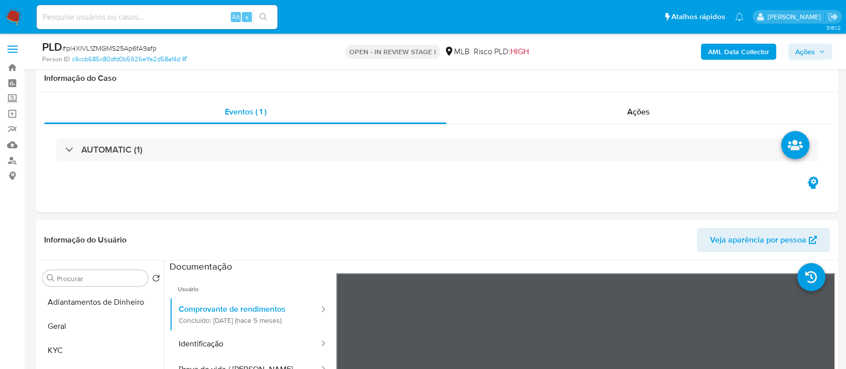
select select "10"
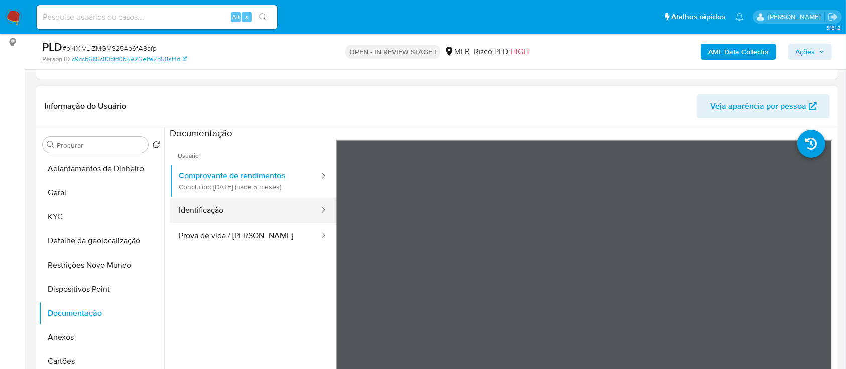
click at [218, 205] on button "Identificação" at bounding box center [245, 211] width 151 height 26
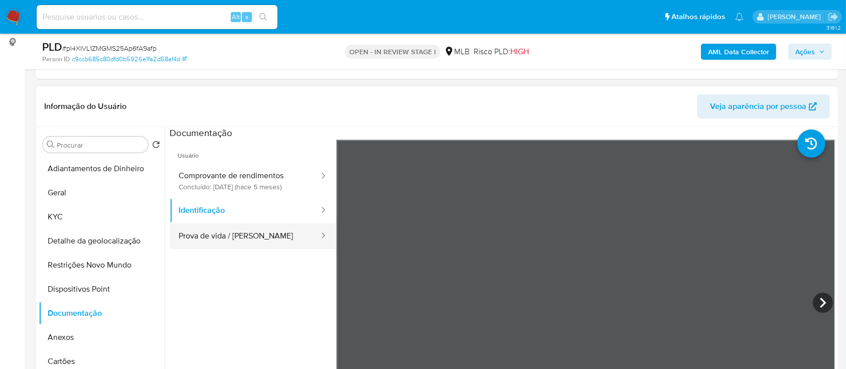
click at [224, 237] on button "Prova de vida / [PERSON_NAME]" at bounding box center [245, 236] width 151 height 26
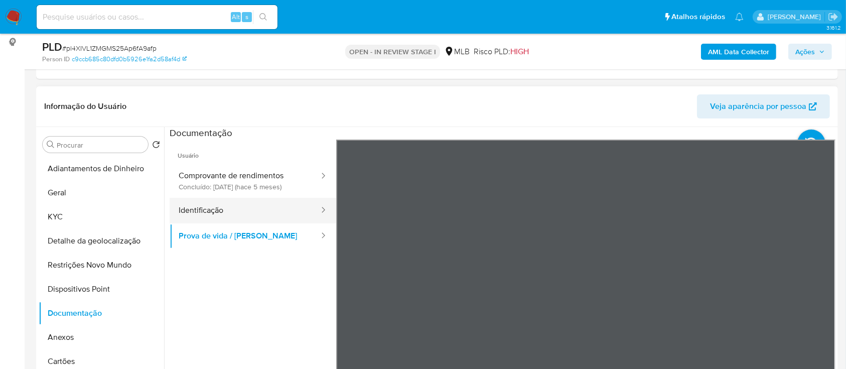
click at [217, 206] on button "Identificação" at bounding box center [245, 211] width 151 height 26
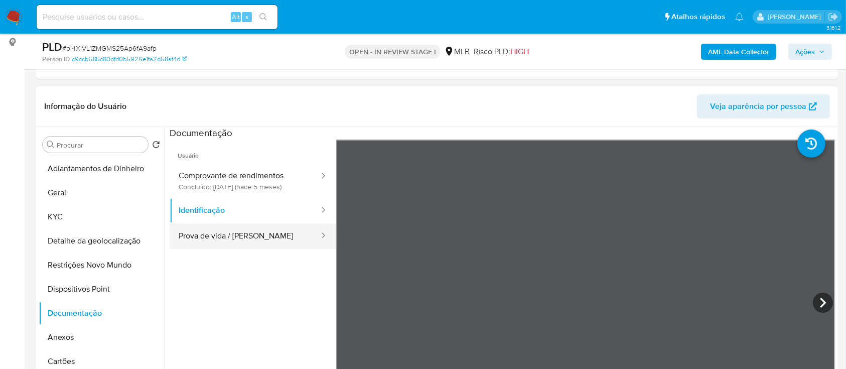
click at [228, 238] on button "Prova de vida / Selfie" at bounding box center [245, 236] width 151 height 26
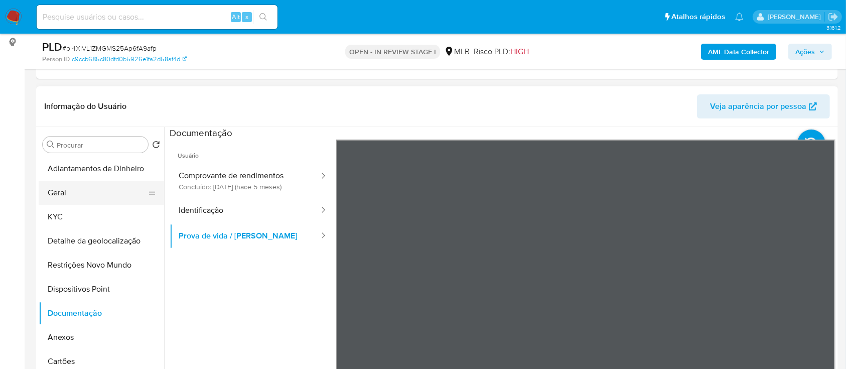
click at [62, 183] on button "Geral" at bounding box center [97, 193] width 117 height 24
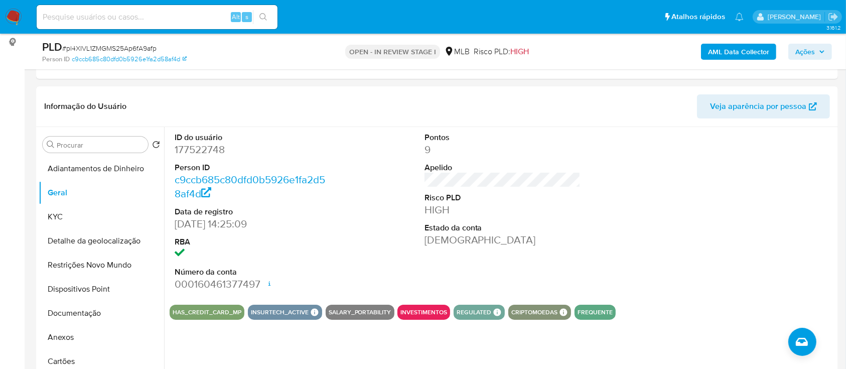
click at [732, 50] on b "AML Data Collector" at bounding box center [738, 52] width 61 height 16
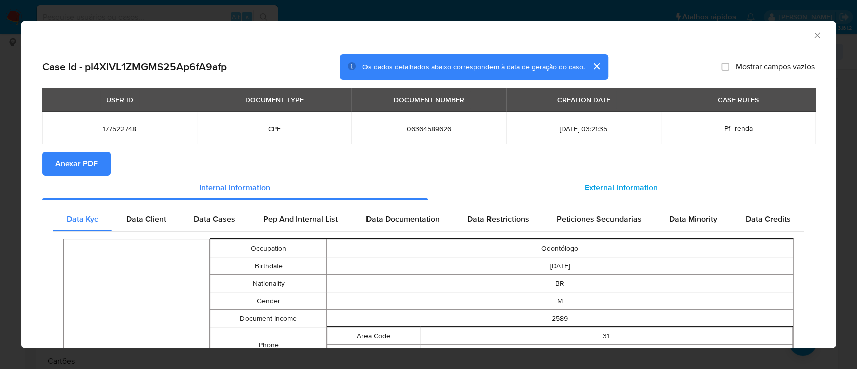
click at [649, 179] on div "External information" at bounding box center [621, 188] width 387 height 24
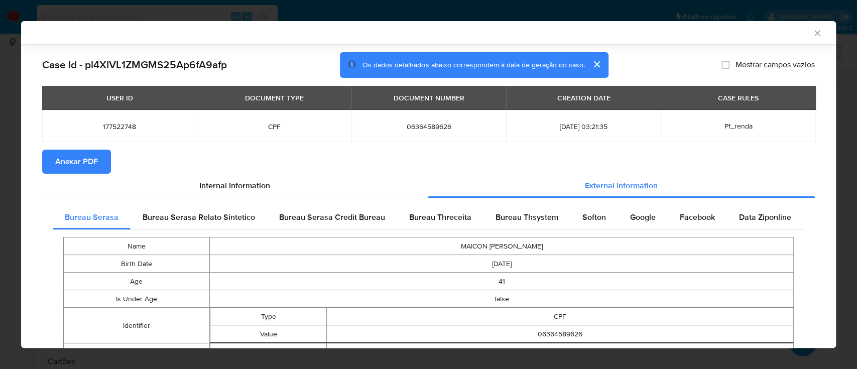
scroll to position [64, 0]
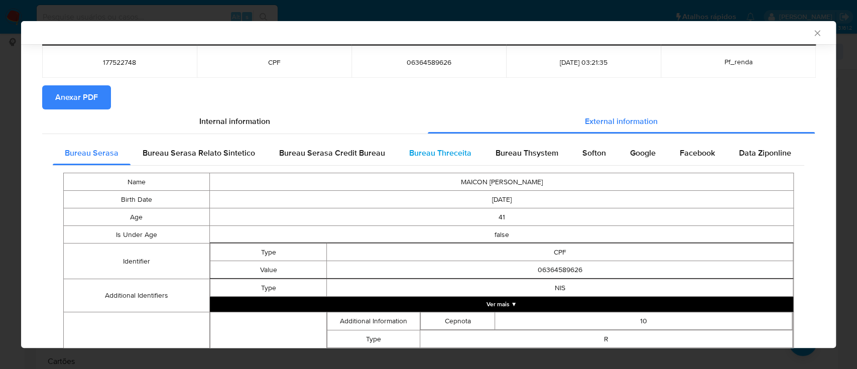
click at [452, 152] on span "Bureau Threceita" at bounding box center [440, 153] width 62 height 12
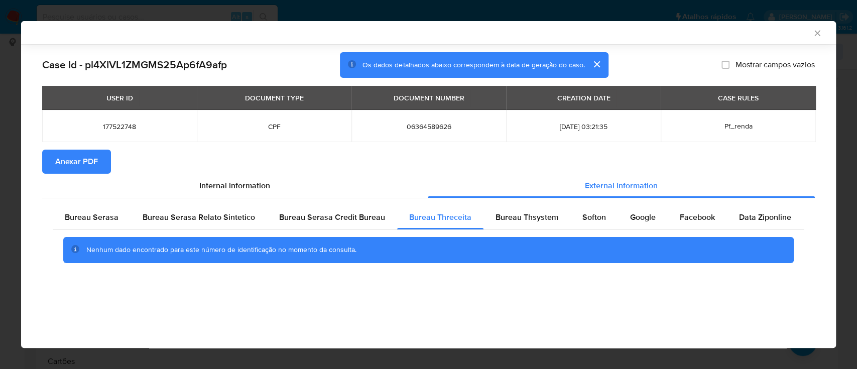
scroll to position [0, 0]
click at [737, 30] on div "AML Data Collector" at bounding box center [420, 32] width 784 height 9
click at [520, 222] on span "Bureau Thsystem" at bounding box center [526, 217] width 63 height 12
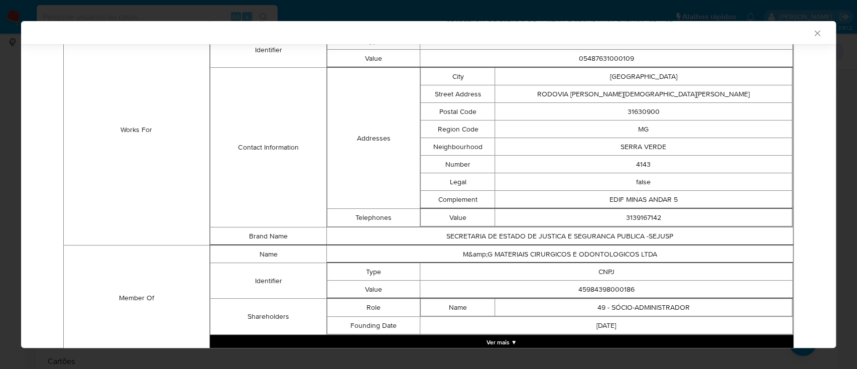
scroll to position [746, 0]
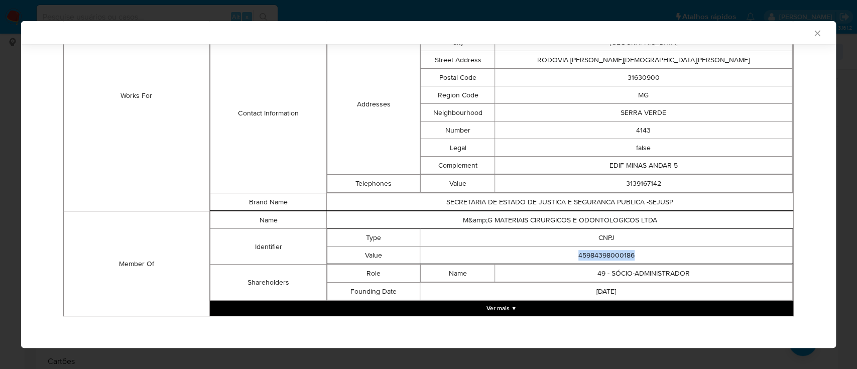
drag, startPoint x: 634, startPoint y: 251, endPoint x: 537, endPoint y: 251, distance: 97.9
click at [537, 251] on td "45984398000186" at bounding box center [606, 255] width 372 height 18
copy td "45984398000186"
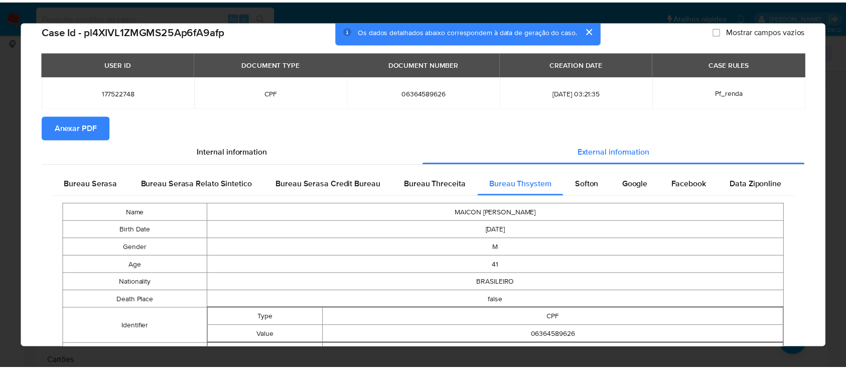
scroll to position [0, 0]
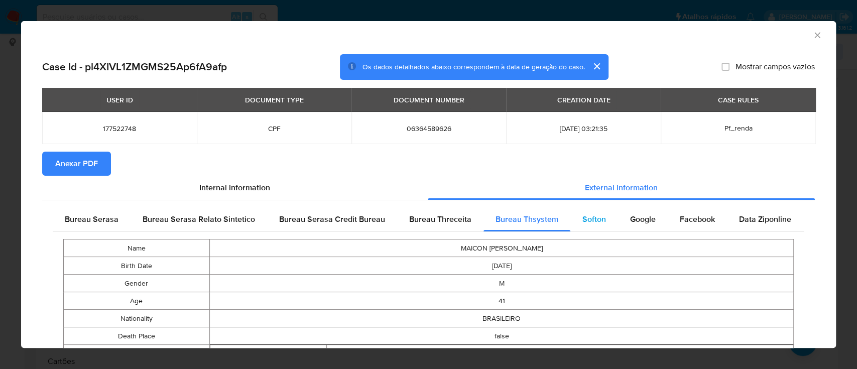
click at [590, 215] on span "Softon" at bounding box center [594, 219] width 24 height 12
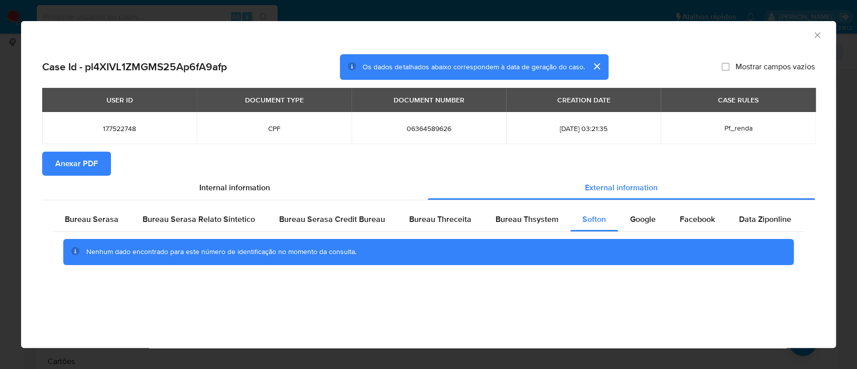
click at [715, 31] on div "AML Data Collector" at bounding box center [420, 33] width 784 height 11
click at [772, 39] on div "AML Data Collector" at bounding box center [428, 33] width 815 height 25
click at [814, 36] on icon "Fechar a janela" at bounding box center [817, 35] width 10 height 10
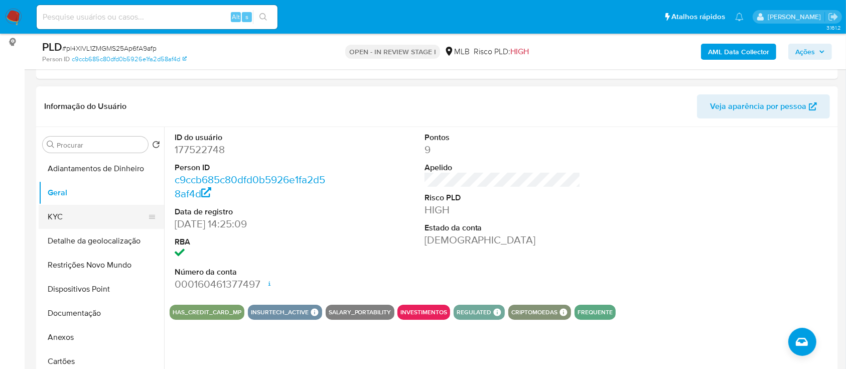
click at [54, 217] on button "KYC" at bounding box center [97, 217] width 117 height 24
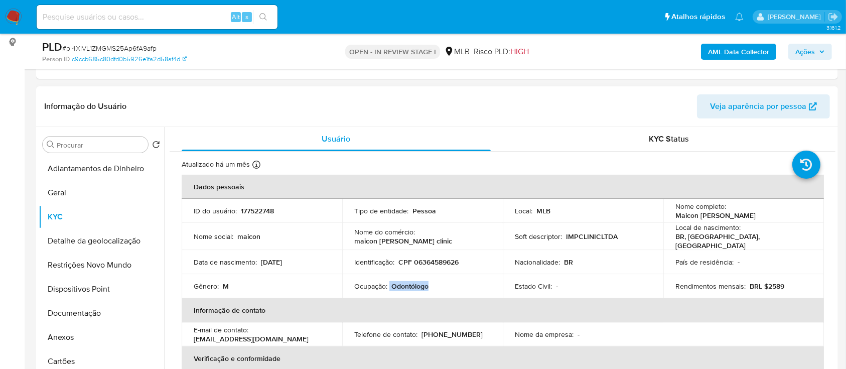
drag, startPoint x: 435, startPoint y: 285, endPoint x: 389, endPoint y: 284, distance: 45.7
click at [389, 284] on div "Ocupação : Odontólogo" at bounding box center [422, 286] width 137 height 9
copy div "Odontólogo"
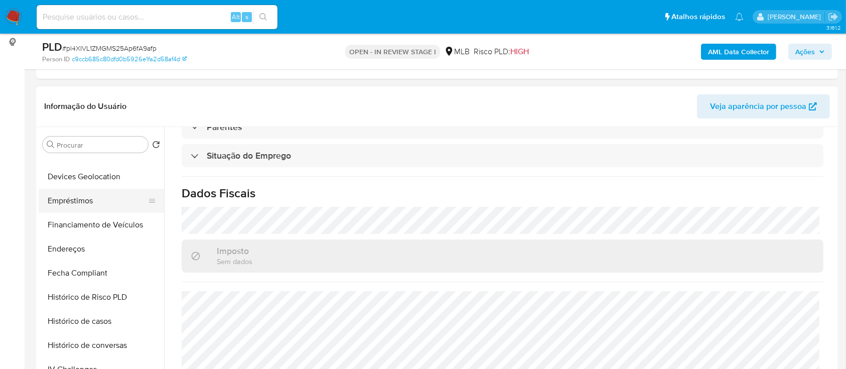
scroll to position [334, 0]
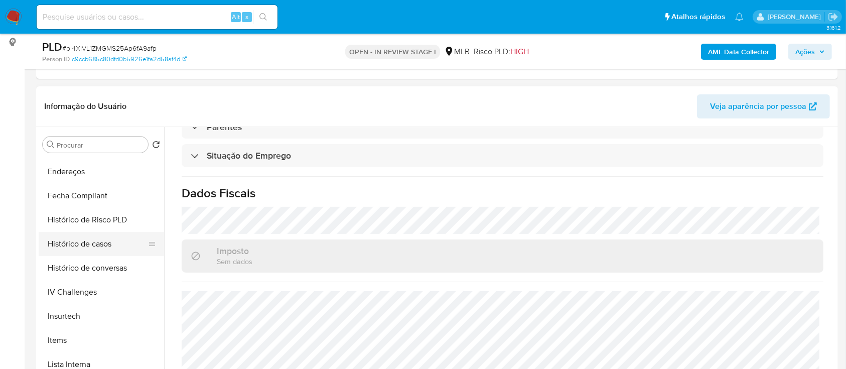
click at [100, 243] on button "Histórico de casos" at bounding box center [97, 244] width 117 height 24
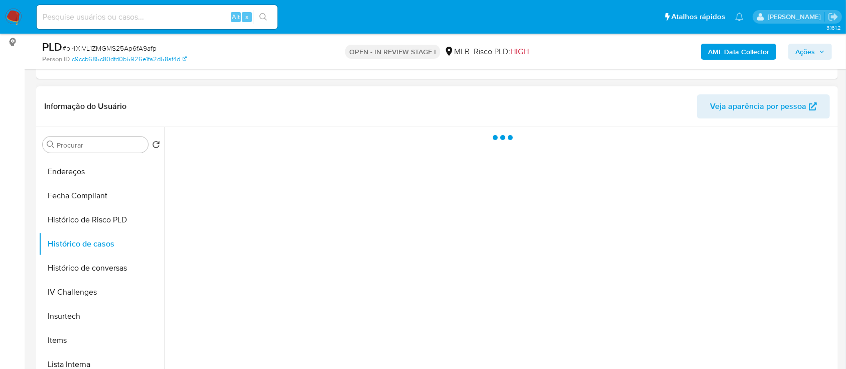
scroll to position [0, 0]
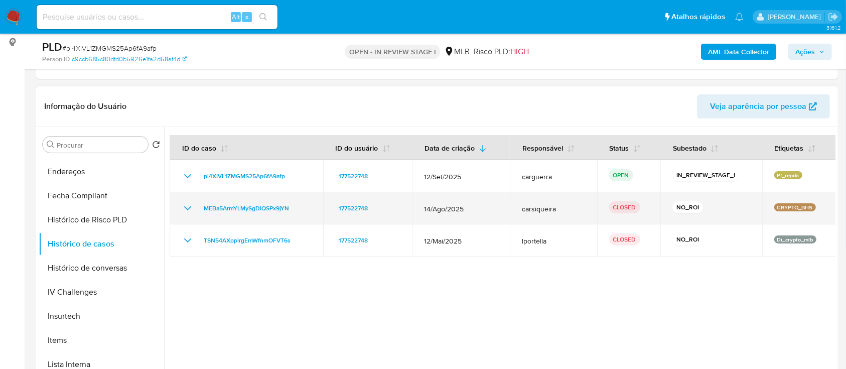
click at [182, 206] on icon "Mostrar/Ocultar" at bounding box center [188, 208] width 12 height 12
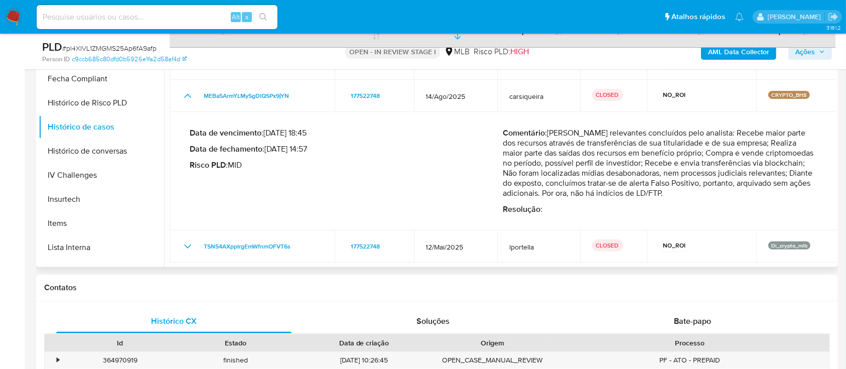
scroll to position [268, 0]
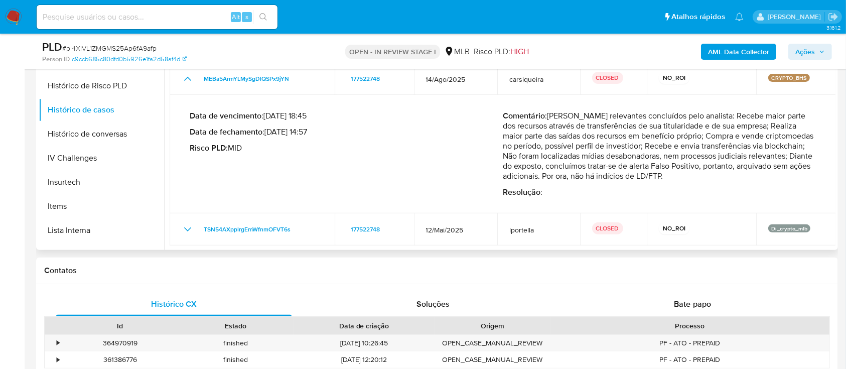
drag, startPoint x: 549, startPoint y: 114, endPoint x: 679, endPoint y: 173, distance: 142.4
click at [679, 173] on p "Comentário : Fatos relevantes concluídos pelo analista: Recebe maior parte dos …" at bounding box center [659, 146] width 313 height 70
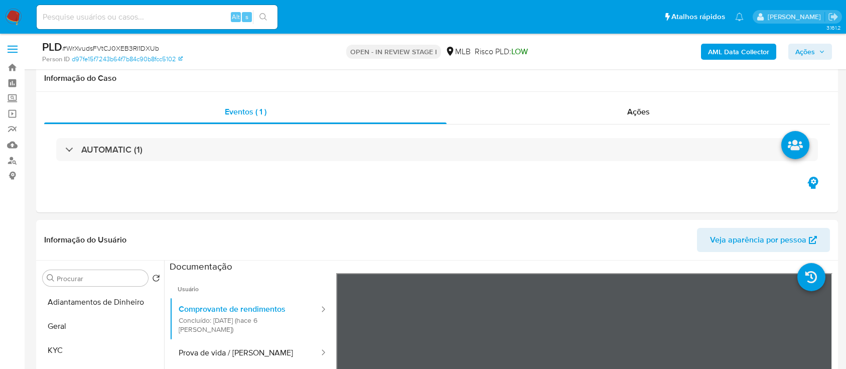
scroll to position [134, 0]
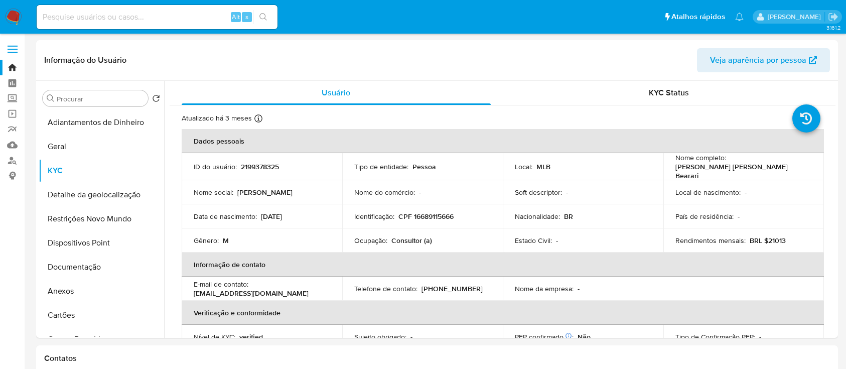
select select "10"
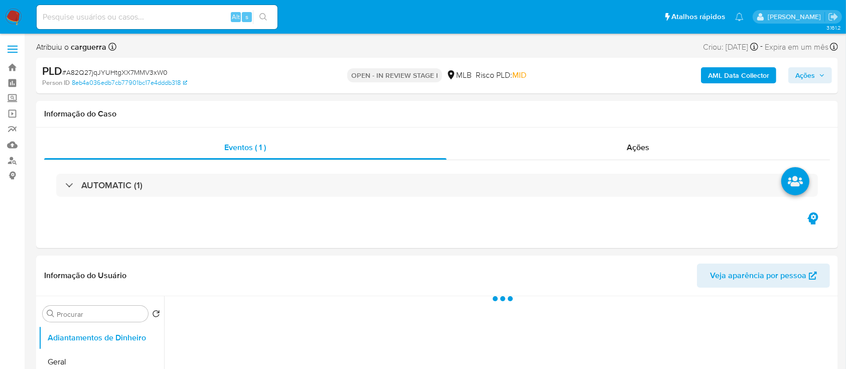
select select "10"
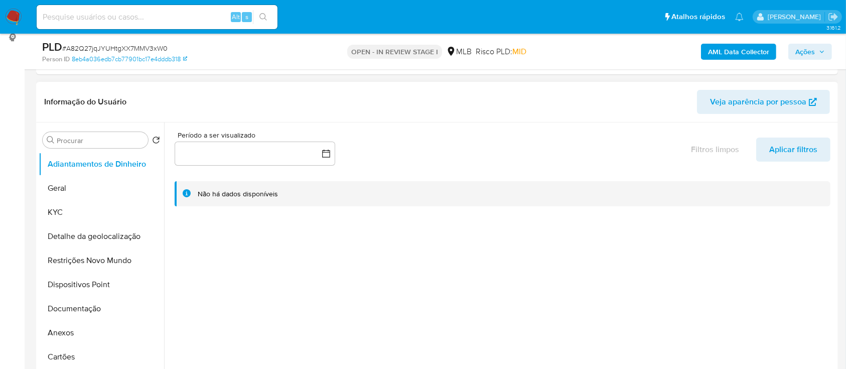
scroll to position [67, 0]
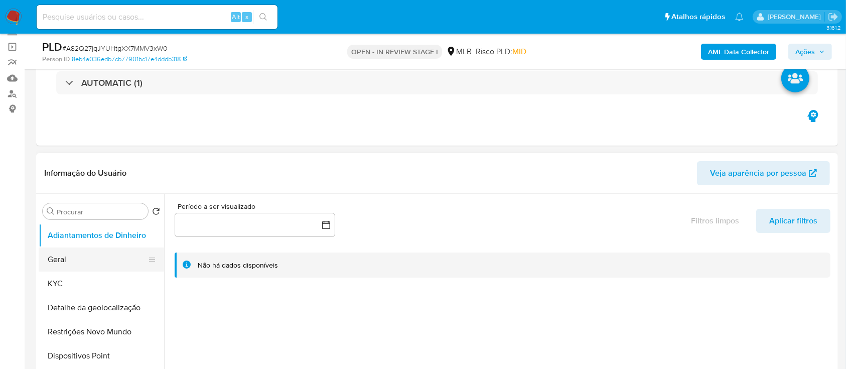
click at [73, 264] on button "Geral" at bounding box center [97, 259] width 117 height 24
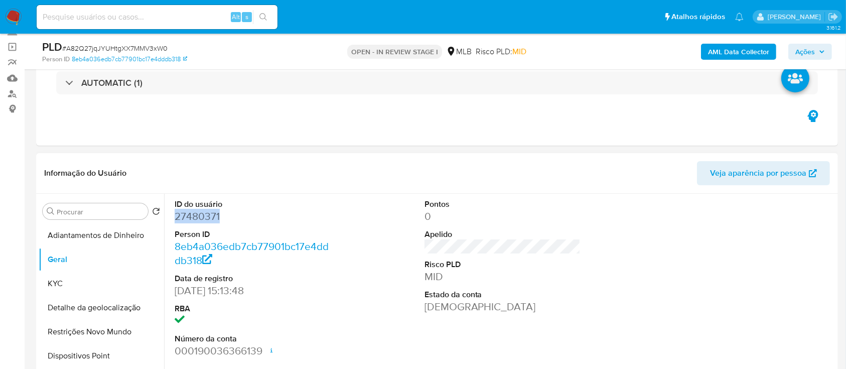
drag, startPoint x: 209, startPoint y: 218, endPoint x: 173, endPoint y: 219, distance: 36.1
click at [173, 219] on div "ID do usuário 27480371 Person ID 8eb4a036edb7cb77901bc17e4dddb318 Data de regis…" at bounding box center [253, 279] width 167 height 170
copy dd "27480371"
click at [51, 280] on button "KYC" at bounding box center [97, 284] width 117 height 24
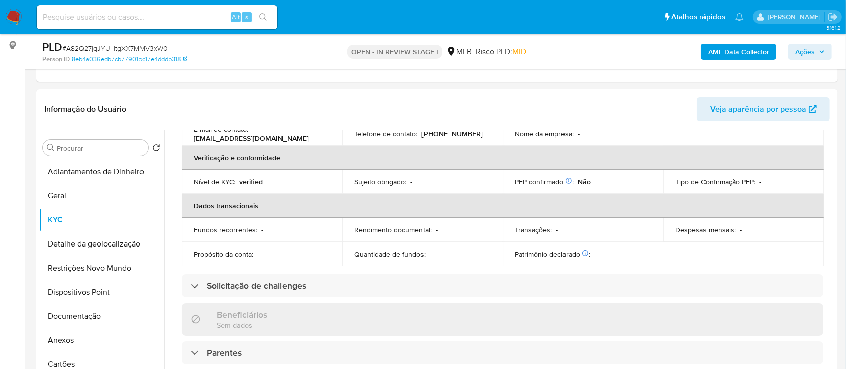
scroll to position [134, 0]
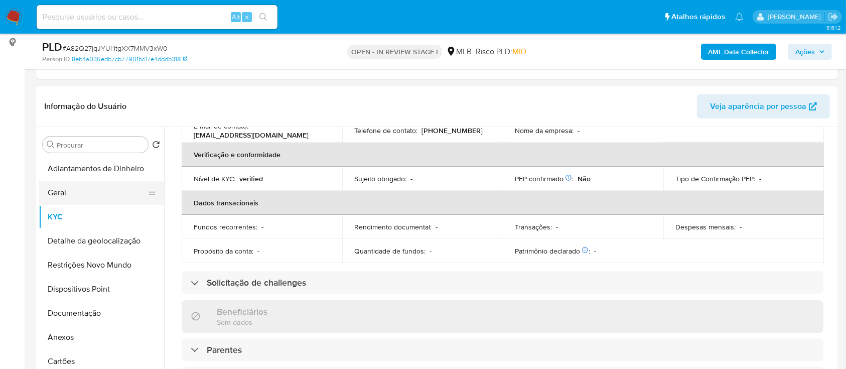
click at [74, 191] on button "Geral" at bounding box center [97, 193] width 117 height 24
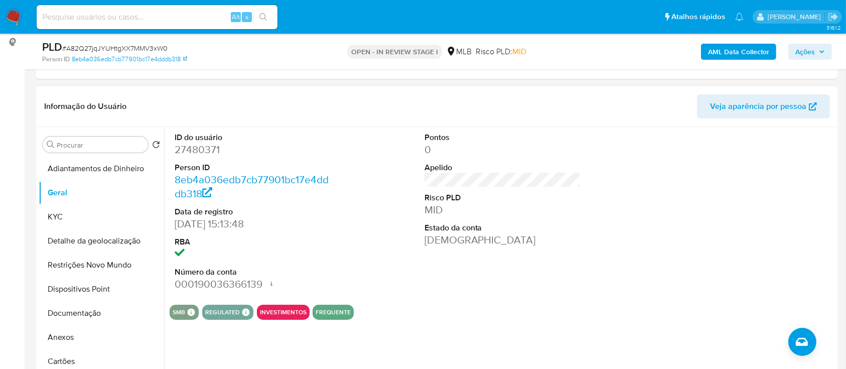
click at [689, 173] on div at bounding box center [752, 212] width 167 height 170
click at [61, 223] on button "KYC" at bounding box center [97, 217] width 117 height 24
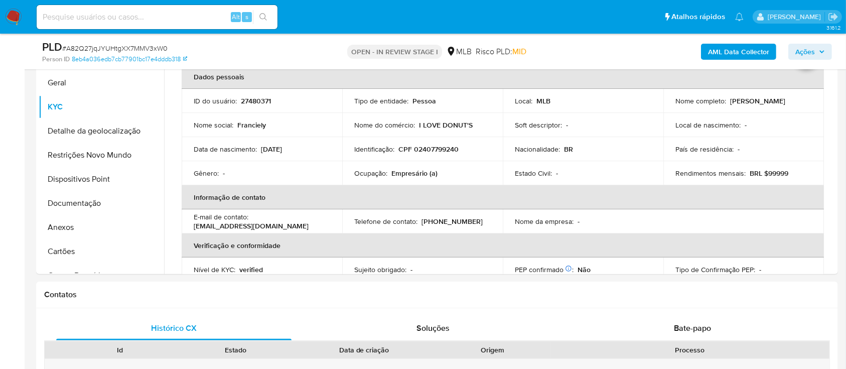
scroll to position [257, 0]
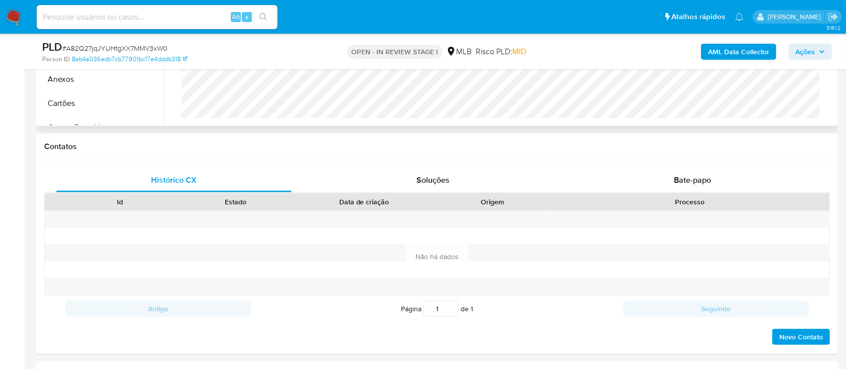
scroll to position [325, 0]
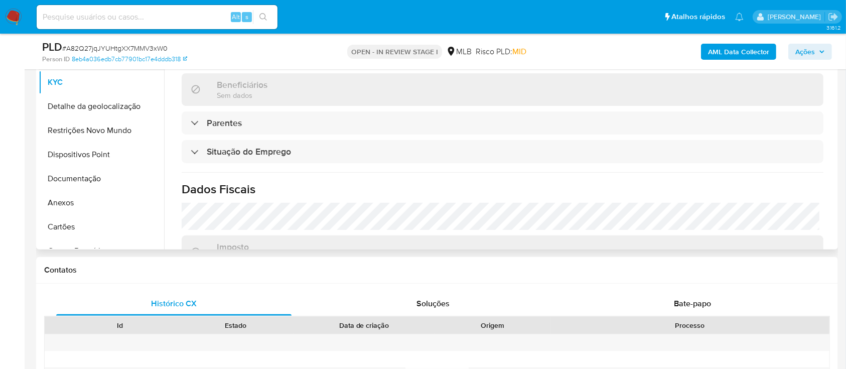
scroll to position [191, 0]
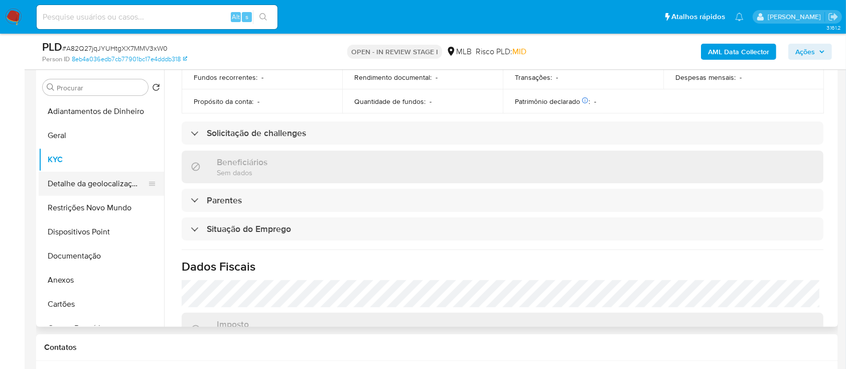
click at [100, 185] on button "Detalhe da geolocalização" at bounding box center [97, 184] width 117 height 24
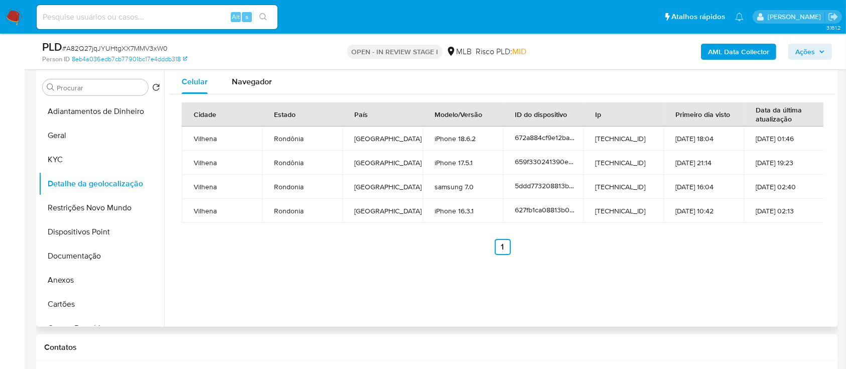
click at [702, 244] on ul "Anterior 1 Siguiente" at bounding box center [503, 247] width 642 height 16
click at [82, 211] on button "Restrições Novo Mundo" at bounding box center [97, 208] width 117 height 24
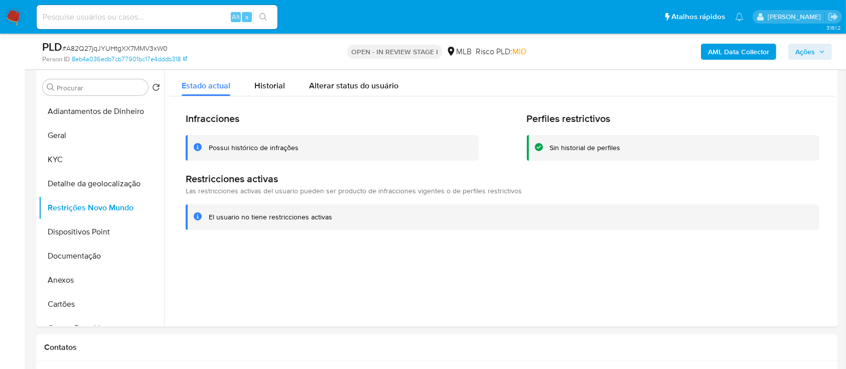
drag, startPoint x: 662, startPoint y: 56, endPoint x: 655, endPoint y: 55, distance: 6.2
click at [661, 56] on div "AML Data Collector Ações" at bounding box center [702, 52] width 260 height 24
click at [76, 230] on button "Dispositivos Point" at bounding box center [97, 232] width 117 height 24
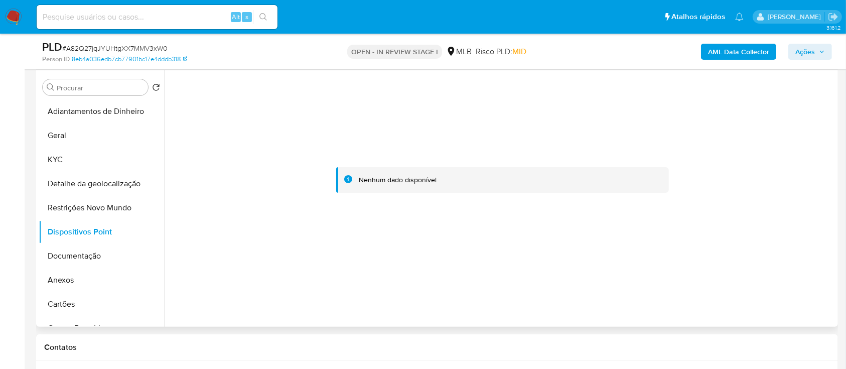
click at [758, 117] on div at bounding box center [503, 180] width 666 height 221
click at [62, 251] on button "Documentação" at bounding box center [97, 256] width 117 height 24
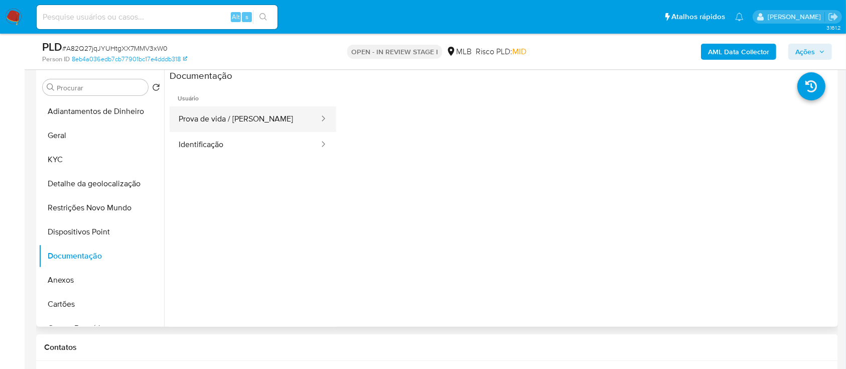
click at [189, 120] on button "Prova de vida / [PERSON_NAME]" at bounding box center [245, 119] width 151 height 26
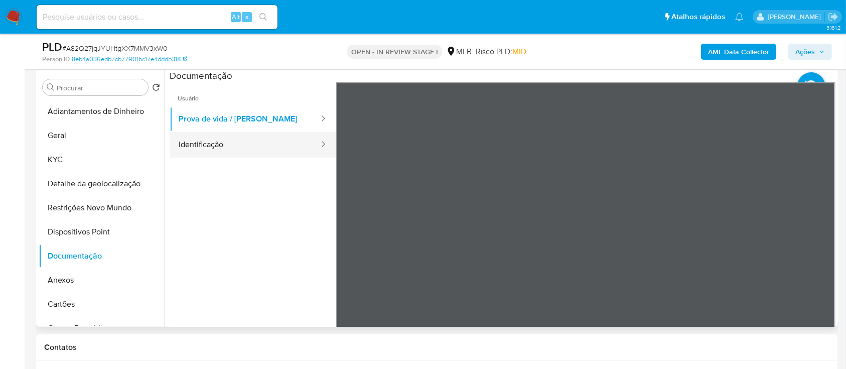
click at [215, 145] on button "Identificação" at bounding box center [245, 145] width 151 height 26
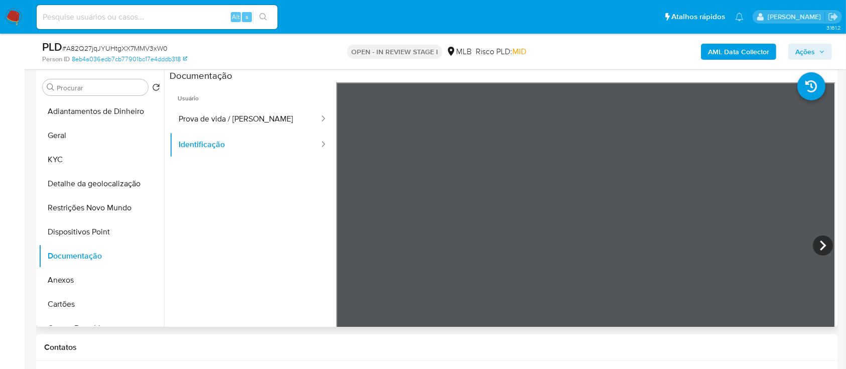
drag, startPoint x: 194, startPoint y: 230, endPoint x: 189, endPoint y: 233, distance: 6.1
click at [189, 232] on ul "Usuário Prova de vida / Selfie Identificação" at bounding box center [253, 226] width 167 height 289
click at [726, 48] on b "AML Data Collector" at bounding box center [738, 52] width 61 height 16
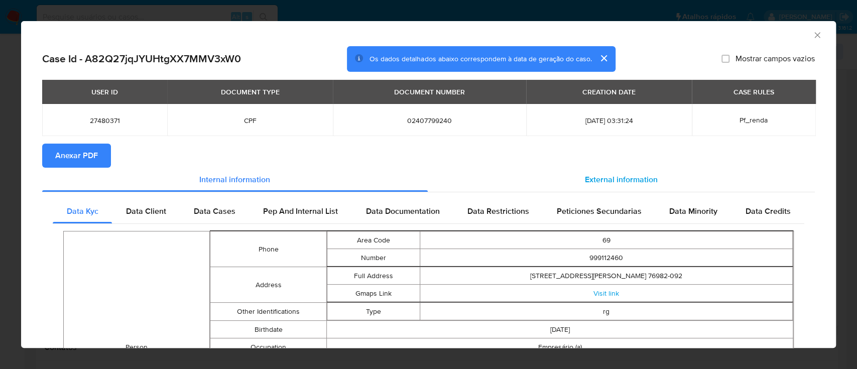
click at [615, 179] on span "External information" at bounding box center [621, 180] width 73 height 12
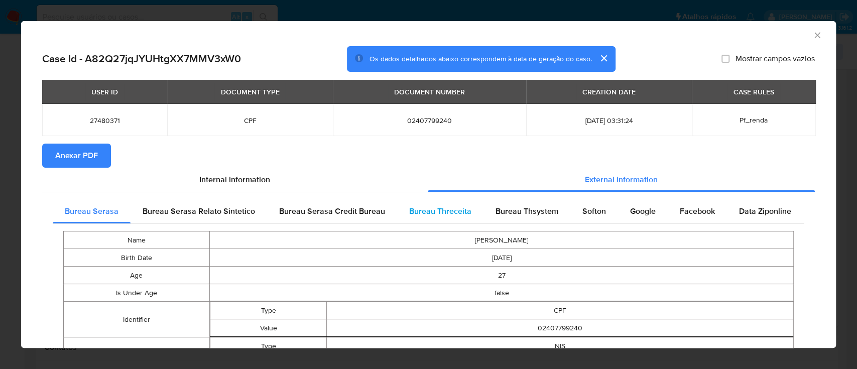
click at [424, 215] on span "Bureau Threceita" at bounding box center [440, 211] width 62 height 12
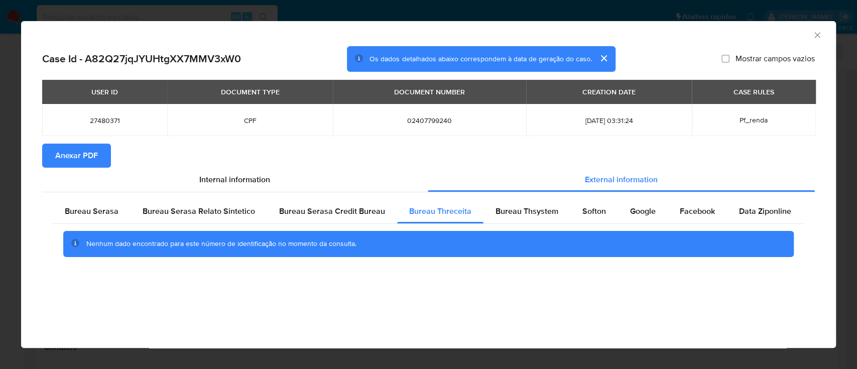
click at [707, 38] on div "AML Data Collector" at bounding box center [420, 33] width 784 height 11
click at [526, 215] on span "Bureau Thsystem" at bounding box center [526, 211] width 63 height 12
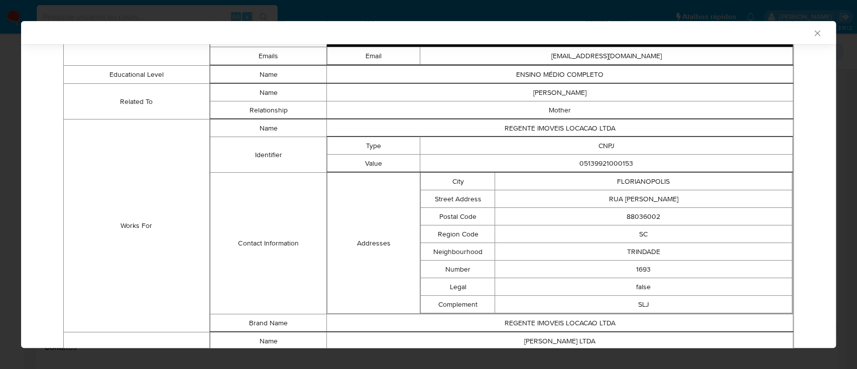
scroll to position [740, 0]
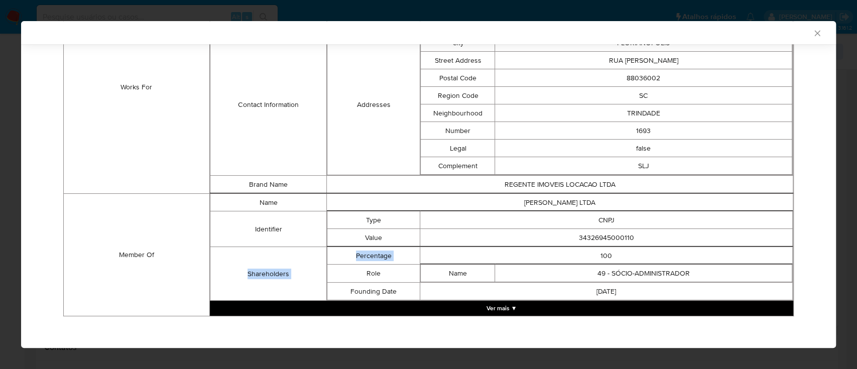
drag, startPoint x: 637, startPoint y: 237, endPoint x: 514, endPoint y: 245, distance: 122.7
click at [514, 245] on tbody "Name FRANCIELY SANTOS TEODORO SOUZA LTDA Identifier Type CNPJ Value 34326945000…" at bounding box center [501, 247] width 583 height 107
click at [501, 305] on button "Ver mais ▼" at bounding box center [501, 308] width 583 height 15
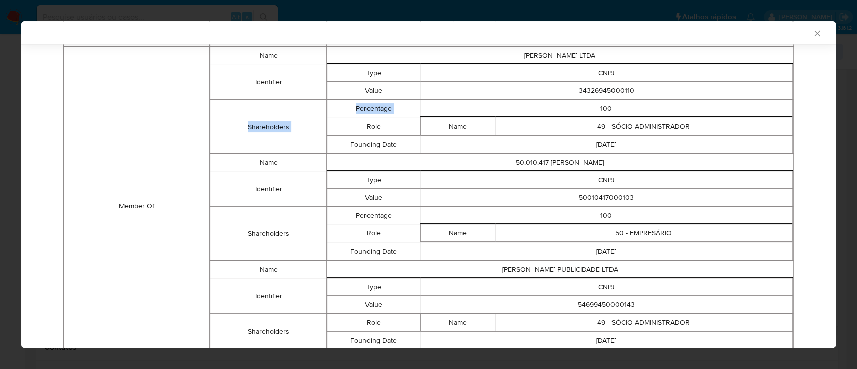
scroll to position [868, 0]
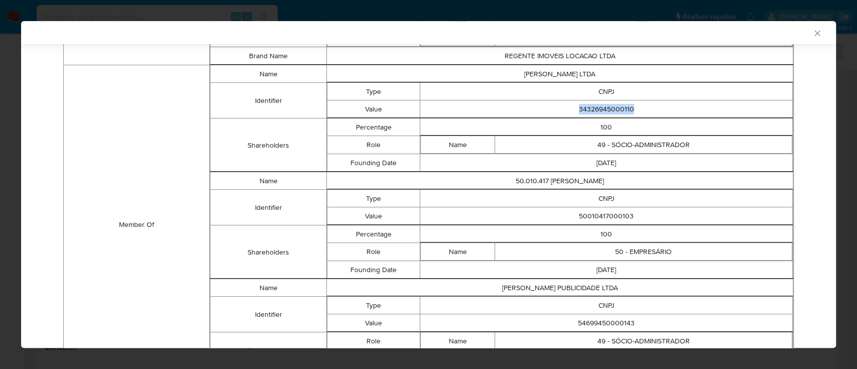
drag, startPoint x: 567, startPoint y: 105, endPoint x: 652, endPoint y: 106, distance: 85.3
click at [652, 106] on td "34326945000110" at bounding box center [606, 109] width 372 height 18
copy td "34326945000110"
drag, startPoint x: 632, startPoint y: 208, endPoint x: 556, endPoint y: 211, distance: 75.8
click at [556, 211] on td "50010417000103" at bounding box center [606, 216] width 372 height 18
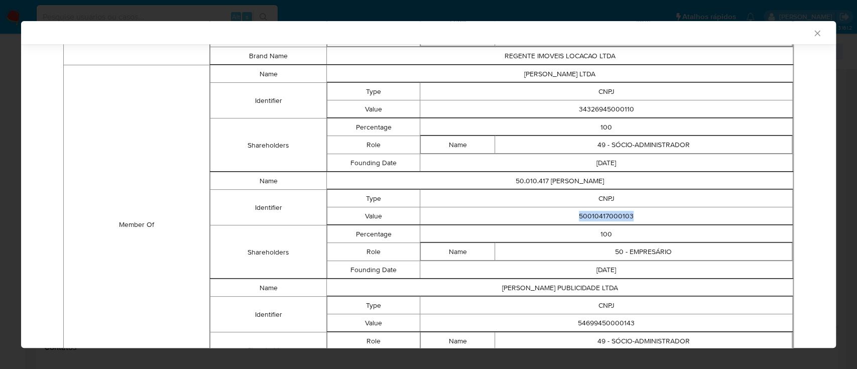
copy td "50010417000103"
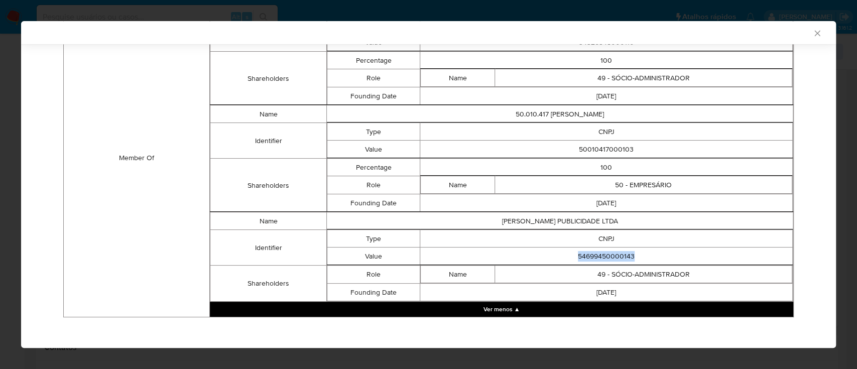
drag, startPoint x: 631, startPoint y: 249, endPoint x: 545, endPoint y: 253, distance: 85.9
click at [545, 253] on td "54699450000143" at bounding box center [606, 256] width 372 height 18
copy td "54699450000143"
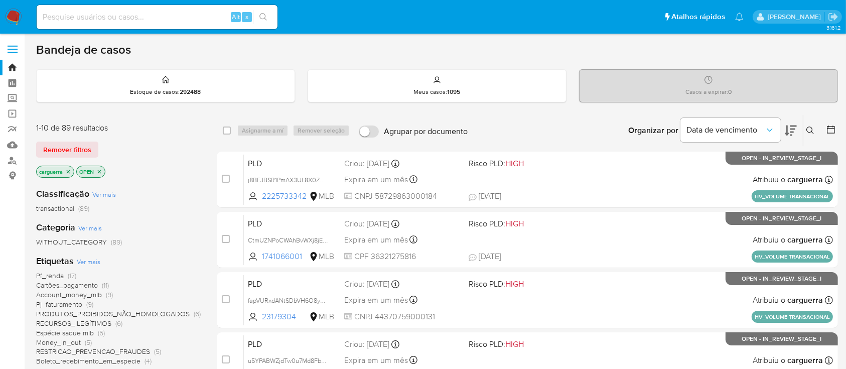
click at [808, 128] on icon at bounding box center [811, 130] width 8 height 8
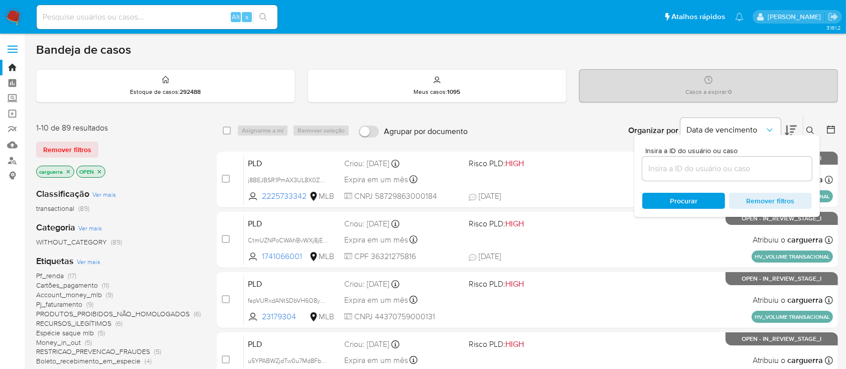
click at [664, 165] on input at bounding box center [727, 168] width 170 height 13
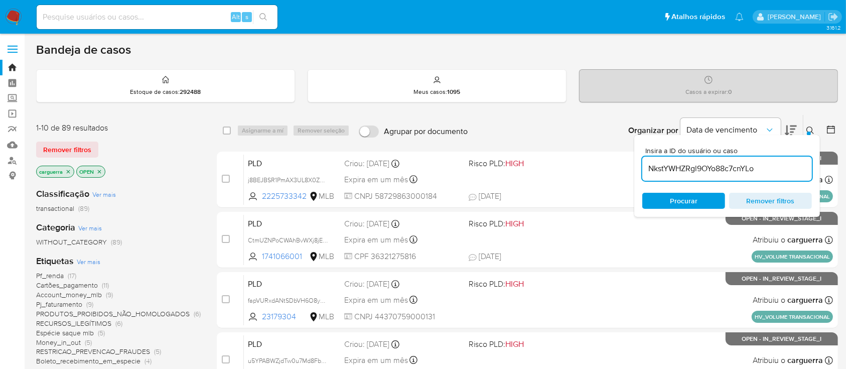
type input "NkstYWHZRgl9OYo88c7cnYLo"
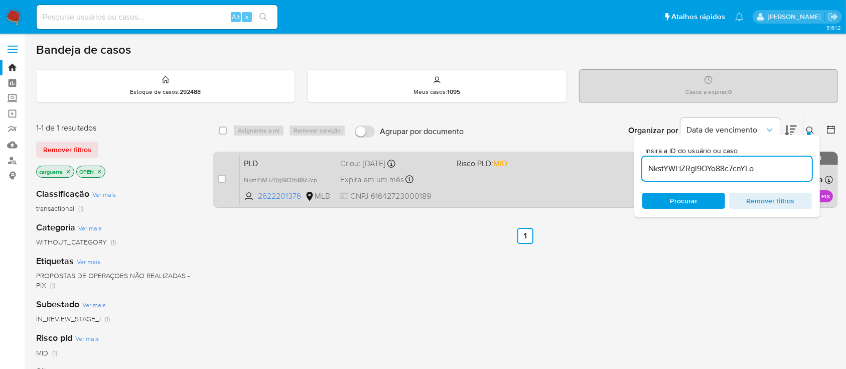
click at [506, 182] on div "PLD NkstYWHZRgl9OYo88c7cnYLo 2622201376 MLB Risco PLD: MID Criou: 12/09/2025 Cr…" at bounding box center [536, 179] width 593 height 51
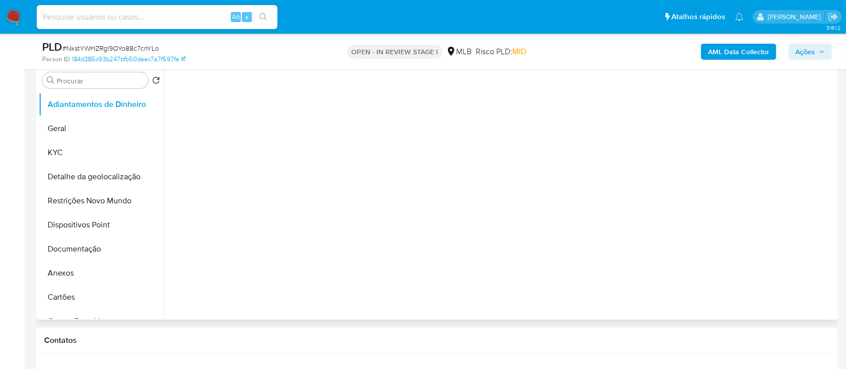
scroll to position [201, 0]
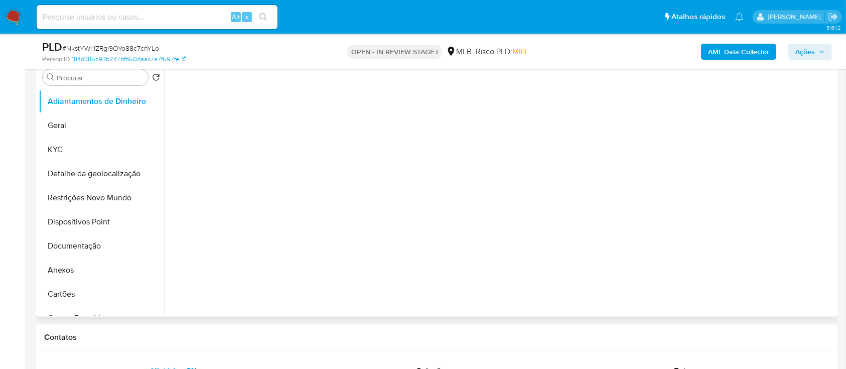
select select "10"
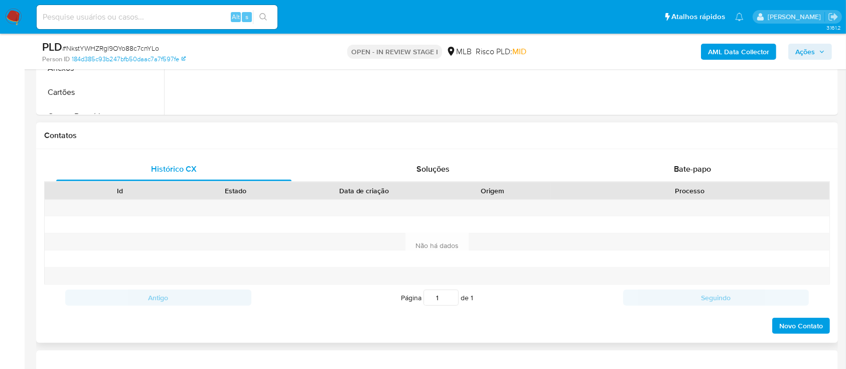
scroll to position [468, 0]
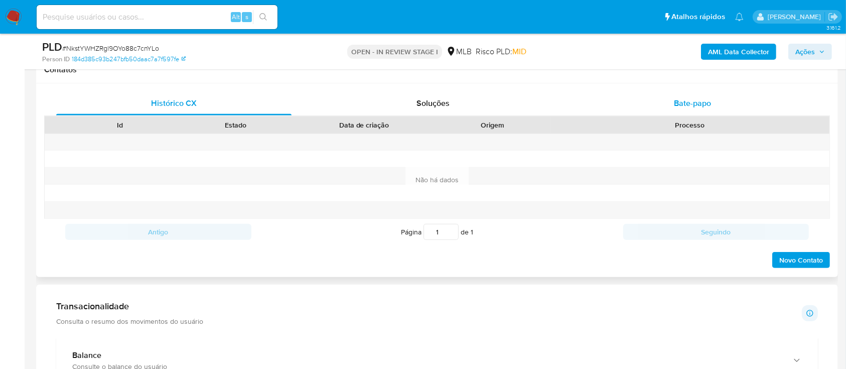
click at [710, 103] on span "Bate-papo" at bounding box center [692, 103] width 37 height 12
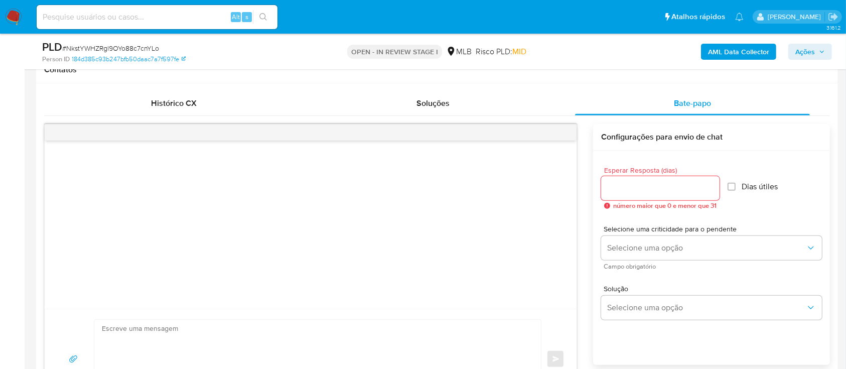
click at [179, 180] on div at bounding box center [311, 225] width 532 height 168
click at [110, 179] on div at bounding box center [311, 225] width 532 height 168
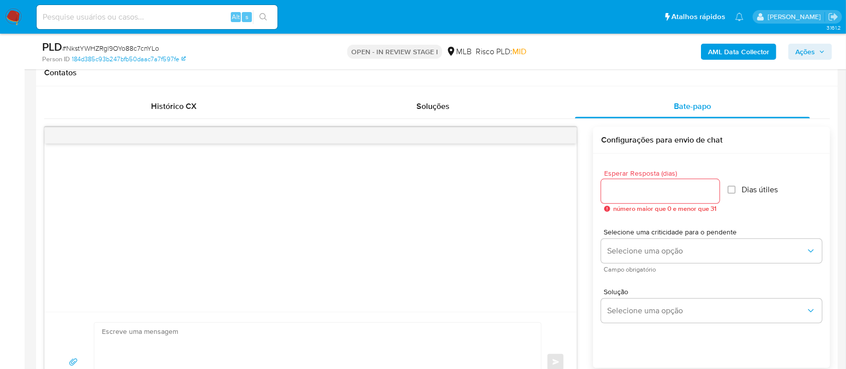
scroll to position [402, 0]
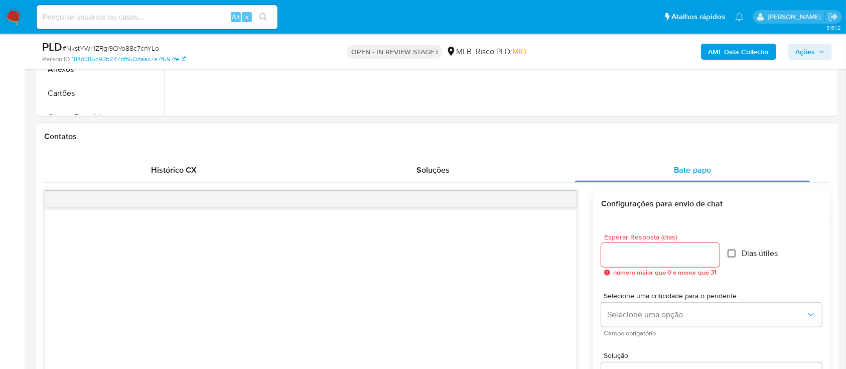
click at [736, 255] on input "Dias útiles" at bounding box center [732, 253] width 8 height 8
checkbox input "true"
click at [647, 257] on input "Esperar Resposta (dias)" at bounding box center [660, 254] width 118 height 13
type input "2"
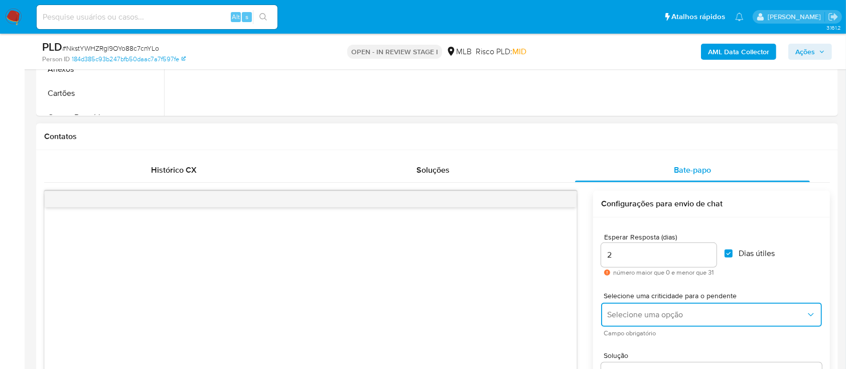
click at [695, 310] on span "Selecione uma opção" at bounding box center [706, 315] width 199 height 10
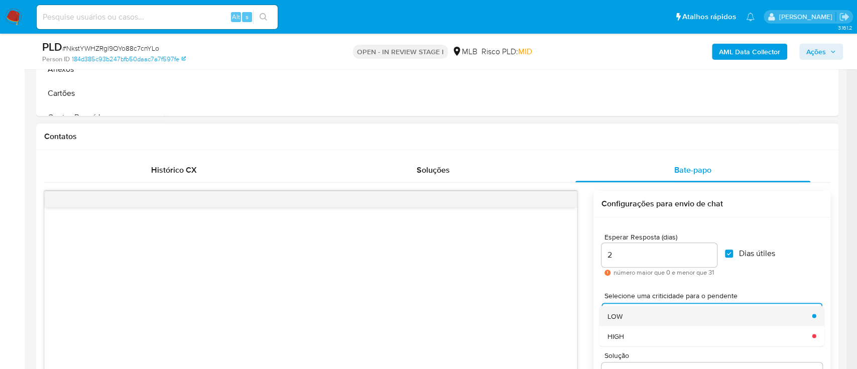
click at [631, 320] on div "LOW" at bounding box center [706, 316] width 199 height 20
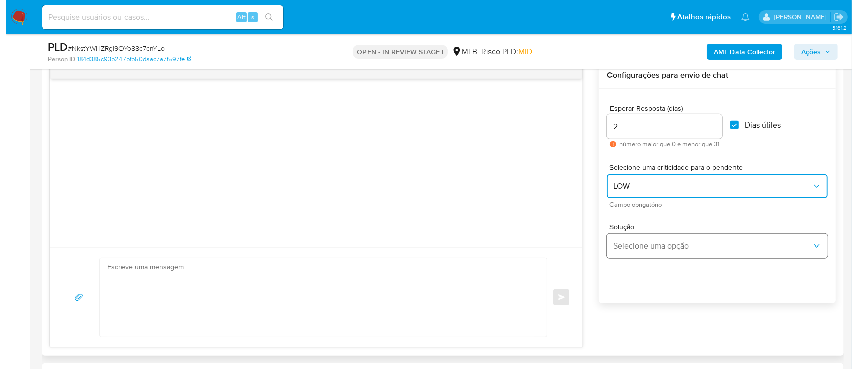
scroll to position [535, 0]
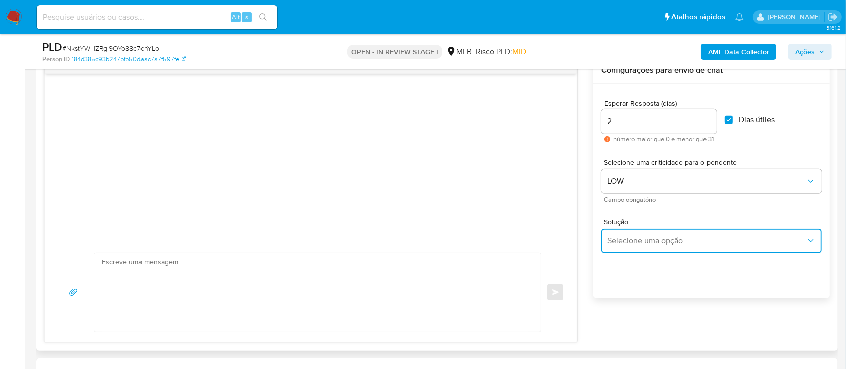
click at [658, 239] on span "Selecione uma opção" at bounding box center [706, 241] width 199 height 10
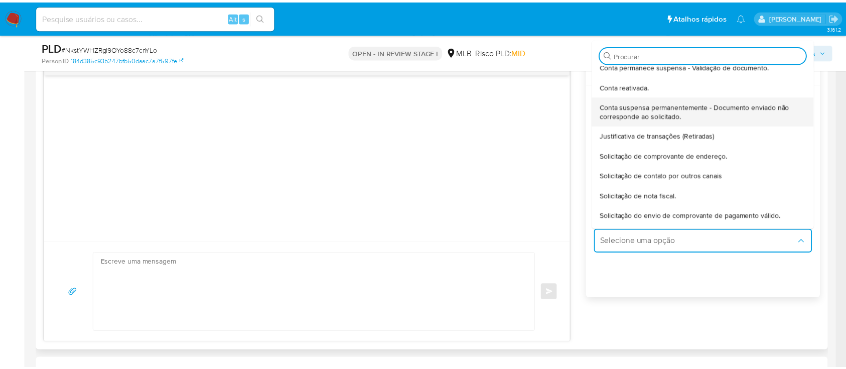
scroll to position [67, 0]
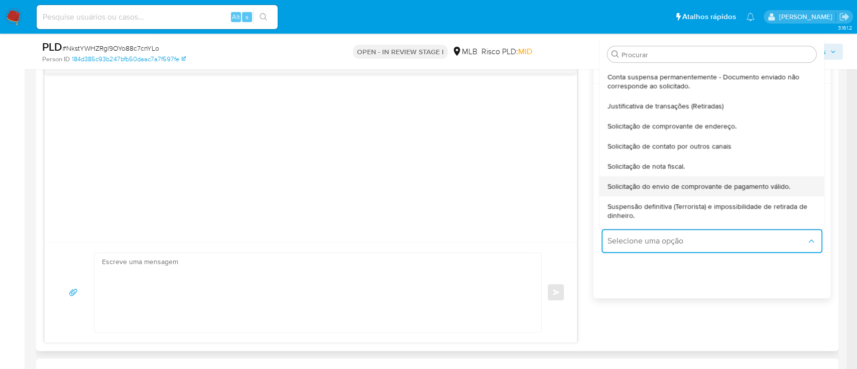
click at [696, 187] on span "Solicitação do envio de comprovante de pagamento válido." at bounding box center [698, 186] width 183 height 9
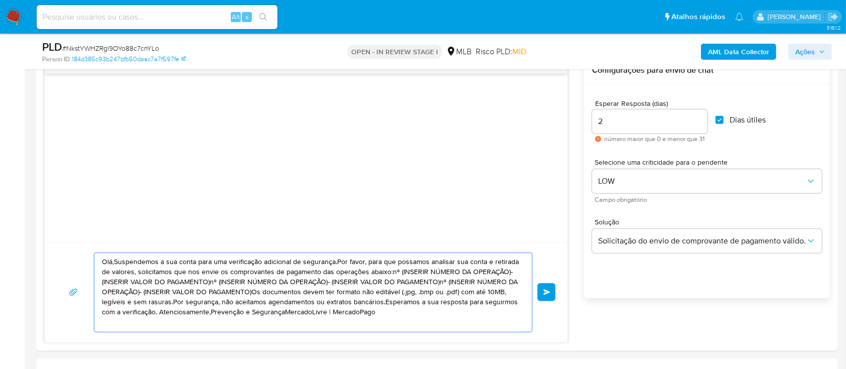
drag, startPoint x: 387, startPoint y: 312, endPoint x: 32, endPoint y: 207, distance: 370.5
paste textarea "a, Estamos realizando uma verificação adicional de segurança em contas de usuár…"
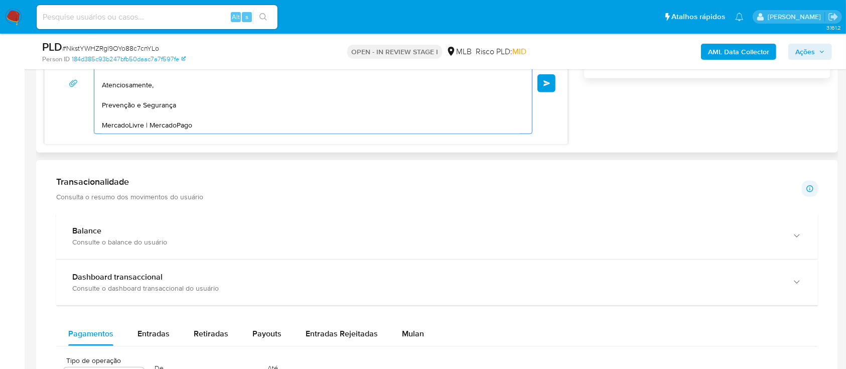
scroll to position [669, 0]
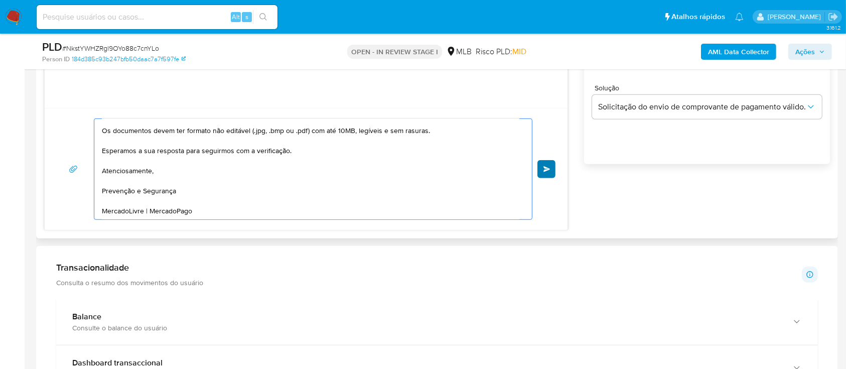
type textarea "Ola, Estamos realizando uma verificação adicional de segurança em contas de usu…"
click at [545, 166] on span "common.send" at bounding box center [547, 169] width 7 height 6
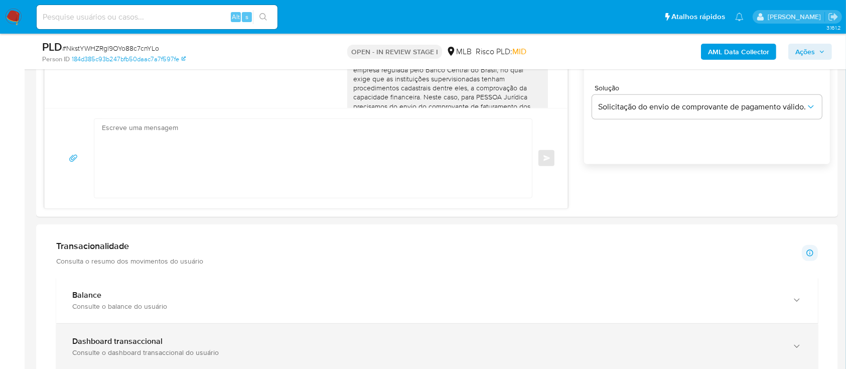
scroll to position [154, 0]
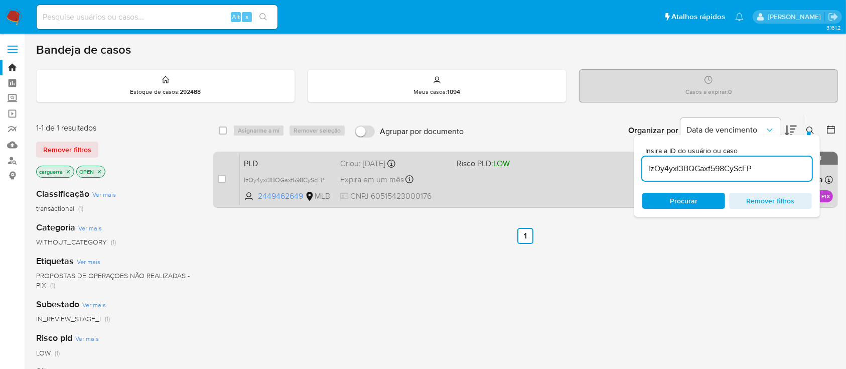
click at [504, 172] on div "PLD lzOy4yxi3BQGaxf598CyScFP 2449462649 MLB Risco PLD: LOW Criou: [DATE] Criou:…" at bounding box center [536, 179] width 593 height 51
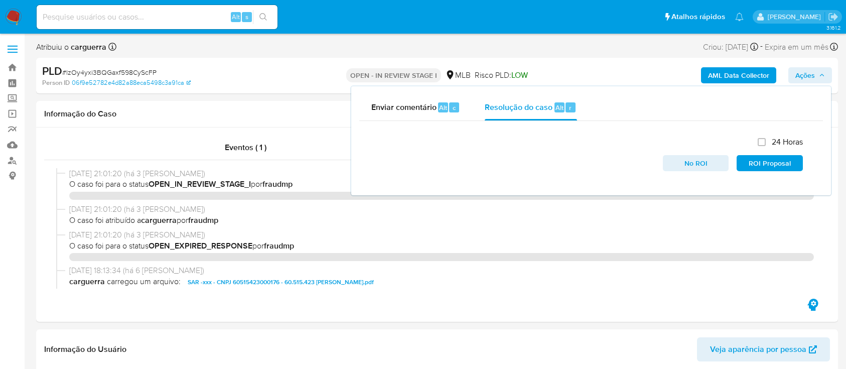
select select "10"
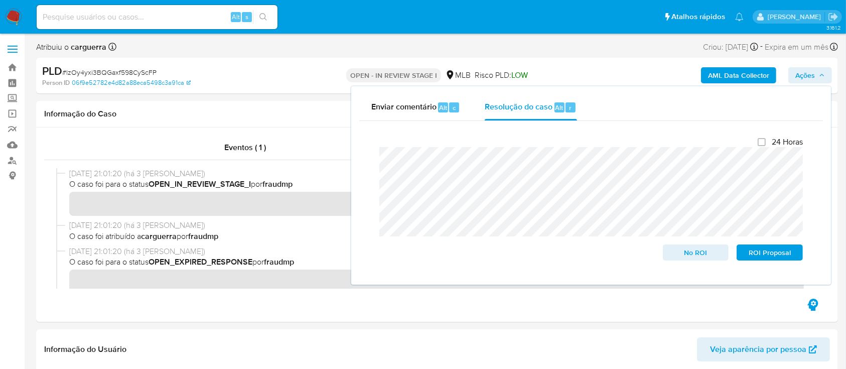
scroll to position [134, 0]
click at [768, 254] on span "ROI Proposal" at bounding box center [770, 252] width 52 height 14
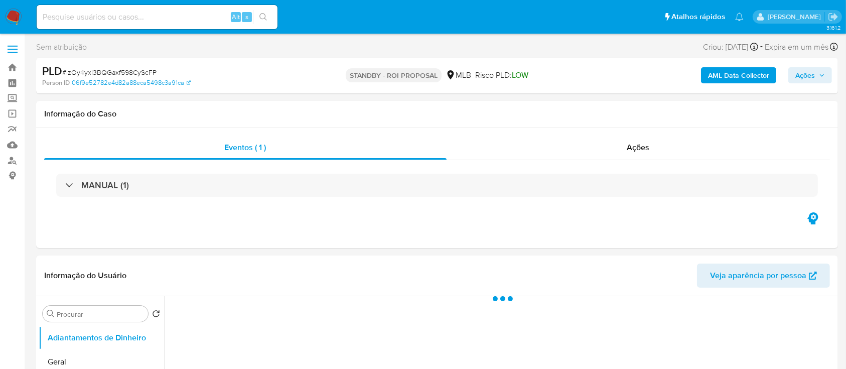
select select "10"
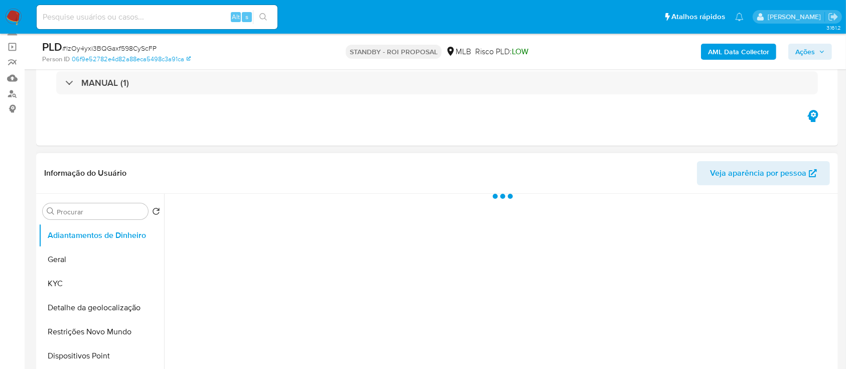
select select "10"
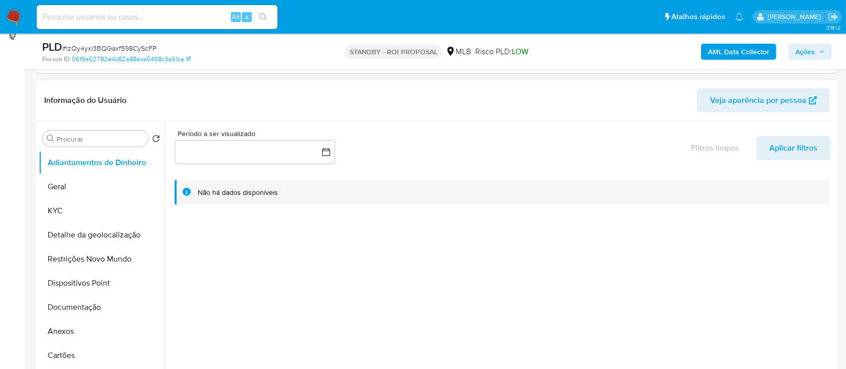
scroll to position [201, 0]
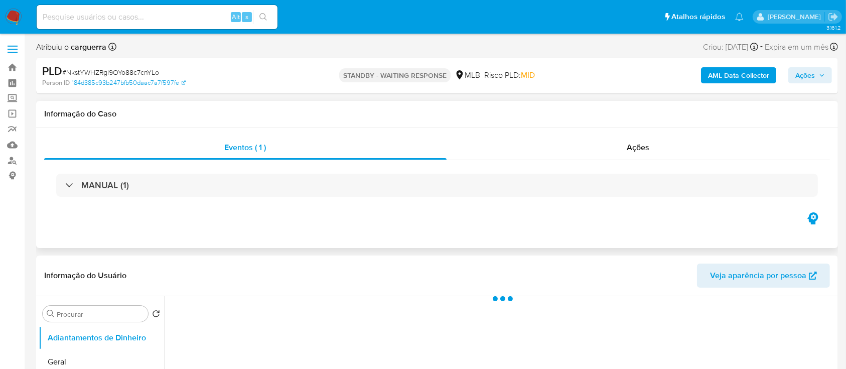
select select "10"
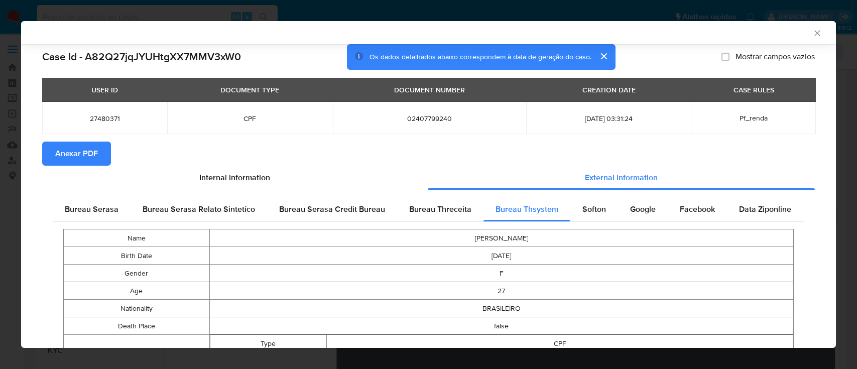
select select "10"
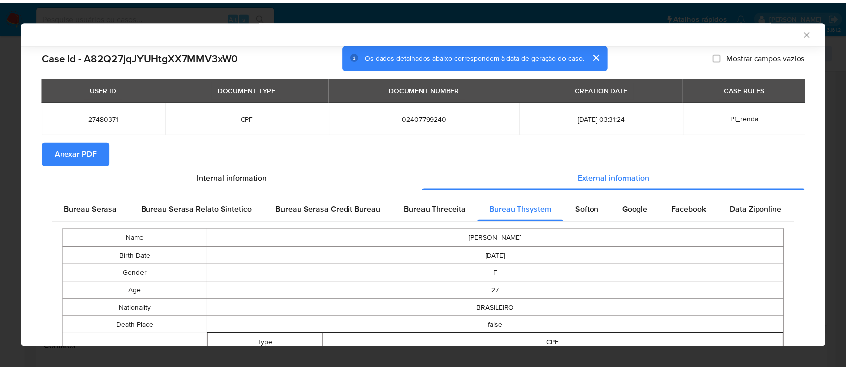
scroll to position [935, 0]
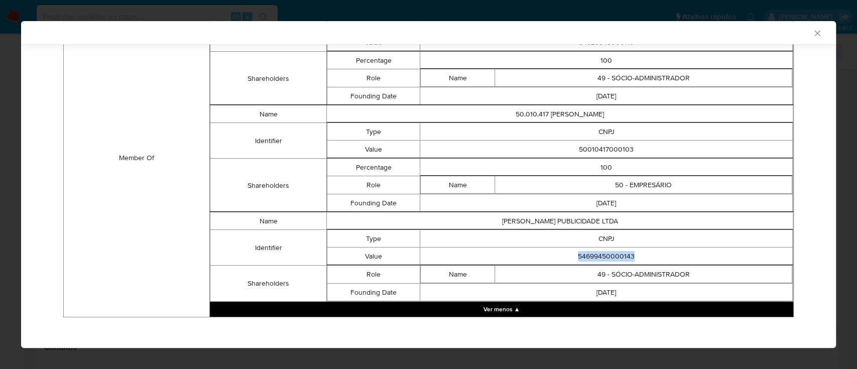
click at [812, 33] on icon "Fechar a janela" at bounding box center [817, 33] width 10 height 10
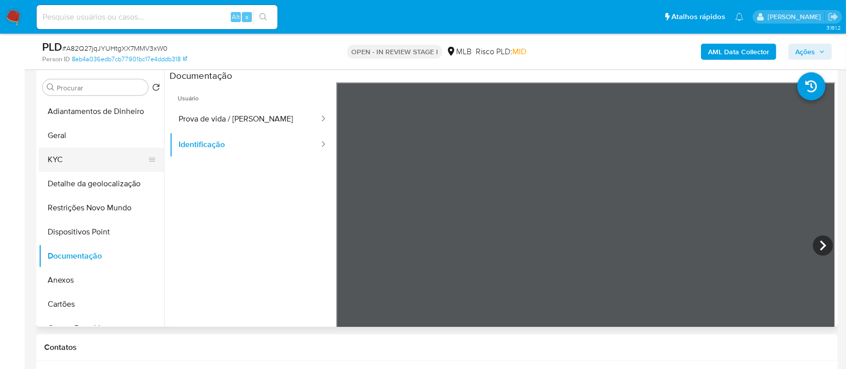
click at [72, 156] on button "KYC" at bounding box center [97, 160] width 117 height 24
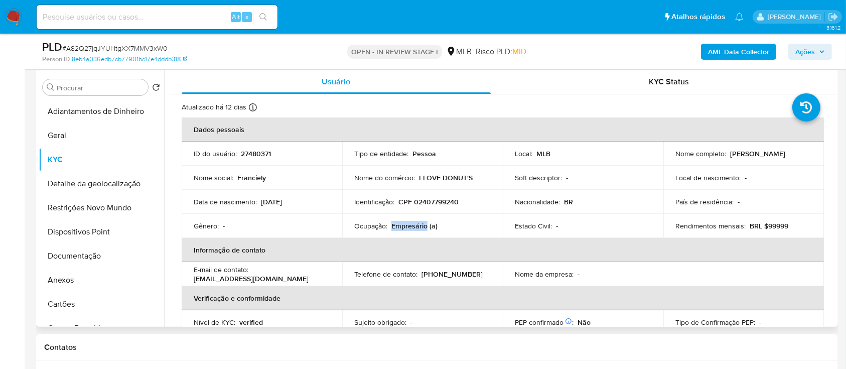
drag, startPoint x: 426, startPoint y: 224, endPoint x: 390, endPoint y: 223, distance: 36.1
click at [391, 223] on p "Empresário (a)" at bounding box center [414, 225] width 46 height 9
copy p "Empresário"
